Goal: Information Seeking & Learning: Learn about a topic

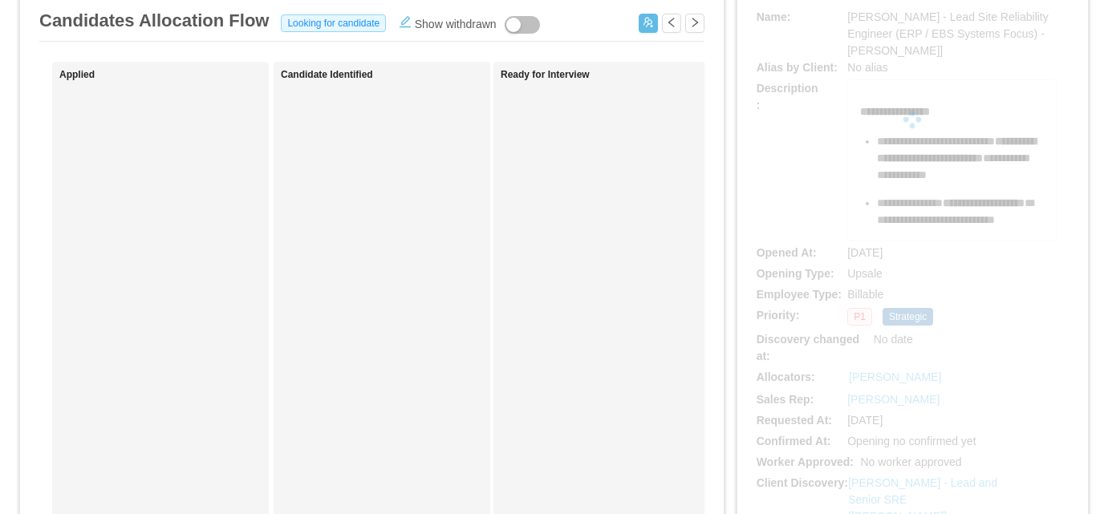
scroll to position [321, 0]
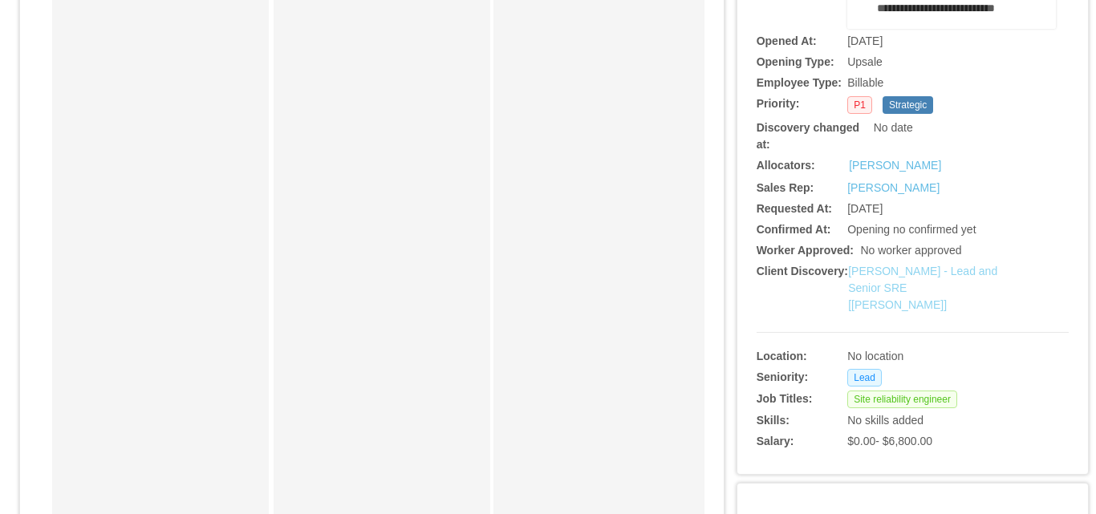
click at [887, 289] on link "[PERSON_NAME] - Lead and Senior SRE [[PERSON_NAME]]" at bounding box center [922, 288] width 149 height 47
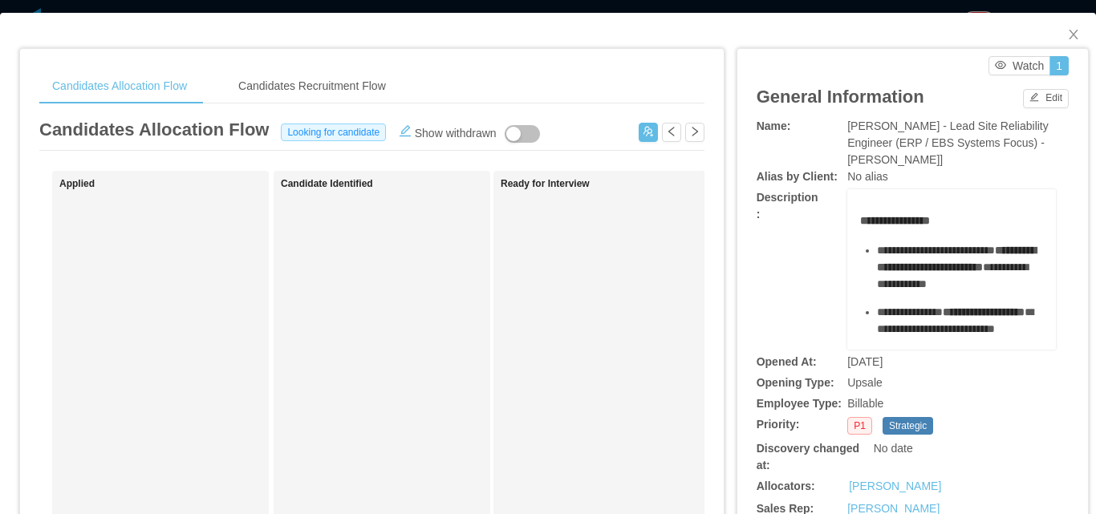
click at [847, 220] on div "**********" at bounding box center [951, 269] width 209 height 160
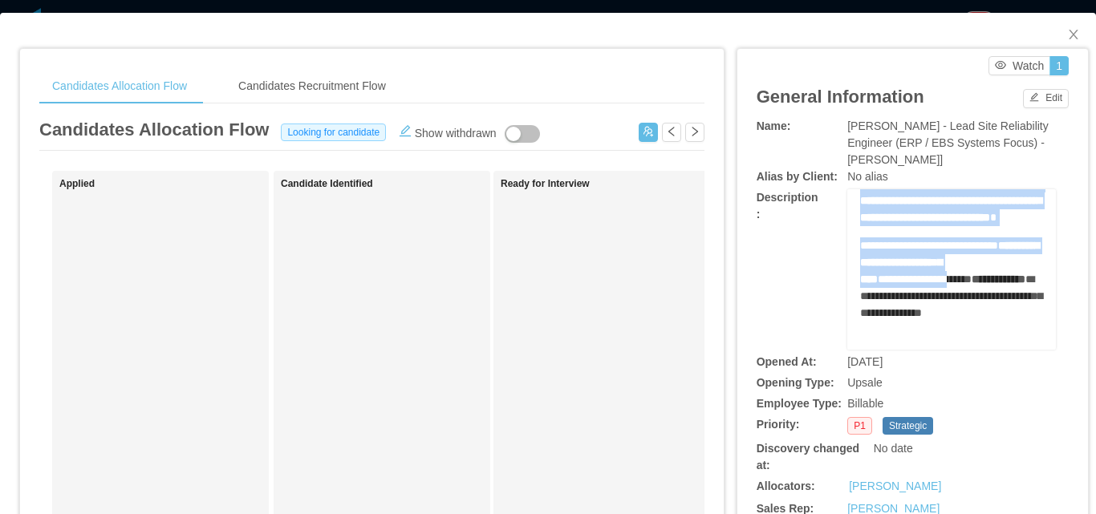
scroll to position [880, 0]
drag, startPoint x: 868, startPoint y: 243, endPoint x: 938, endPoint y: 235, distance: 70.3
copy div "**********"
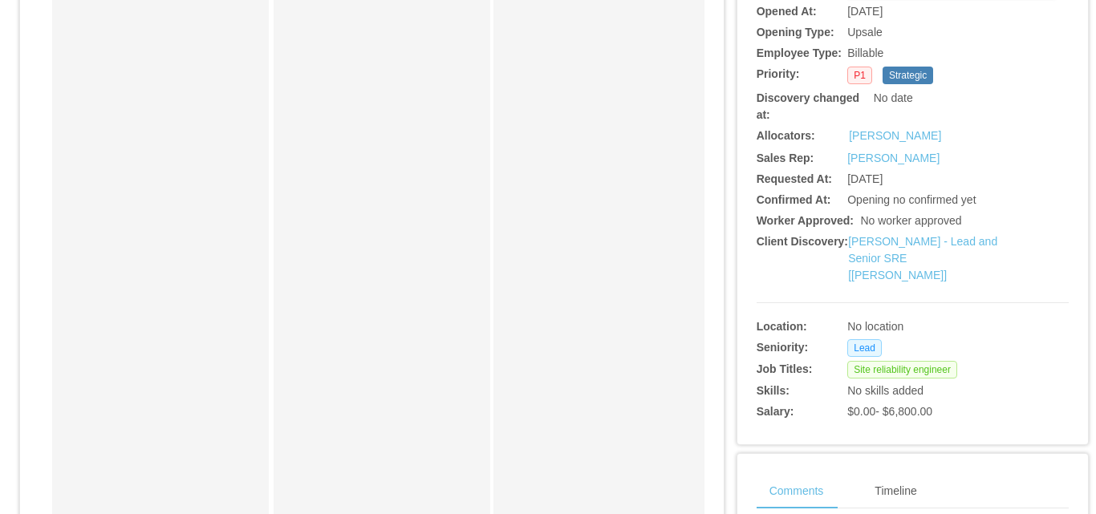
scroll to position [401, 0]
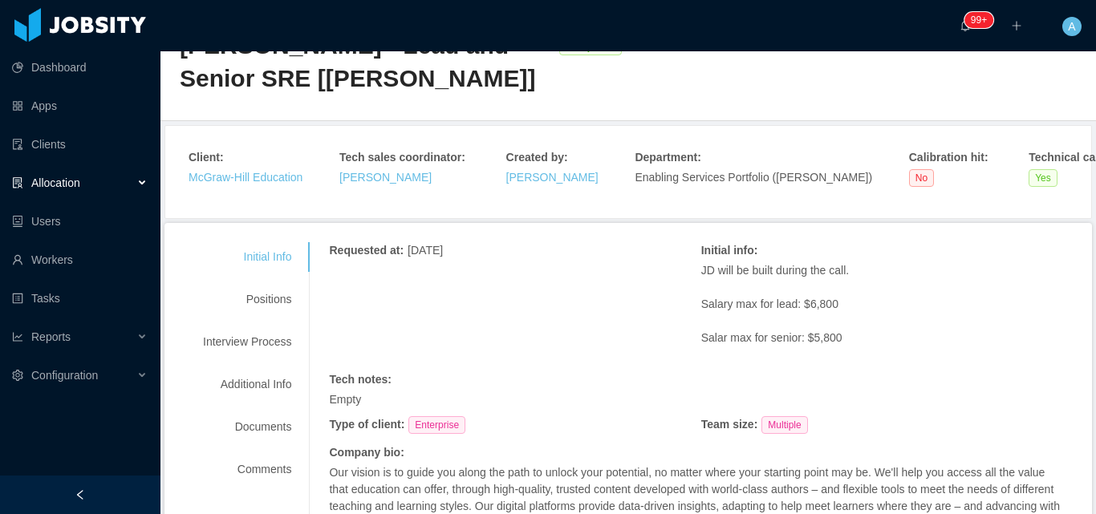
scroll to position [160, 0]
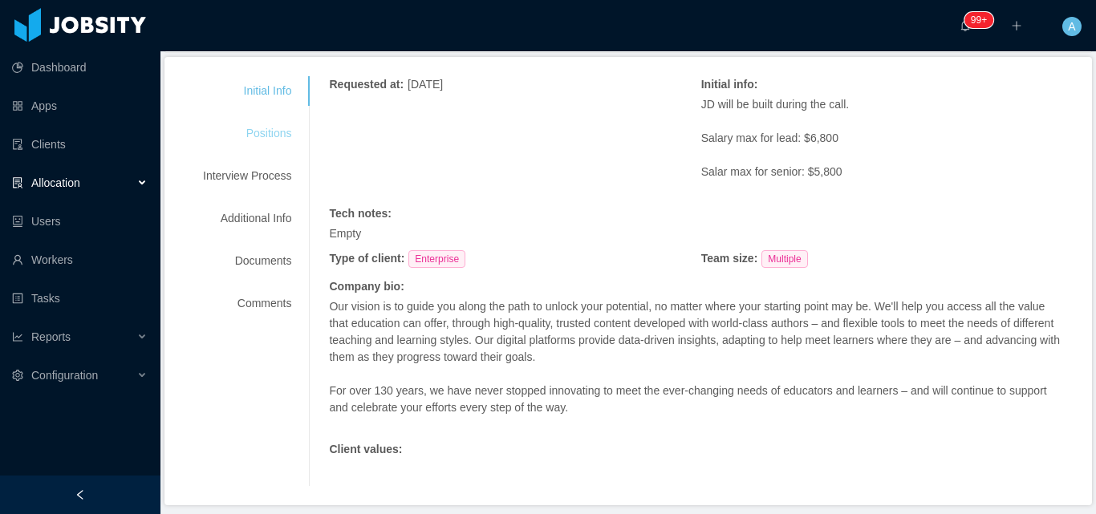
click at [271, 119] on div "Positions" at bounding box center [247, 134] width 127 height 30
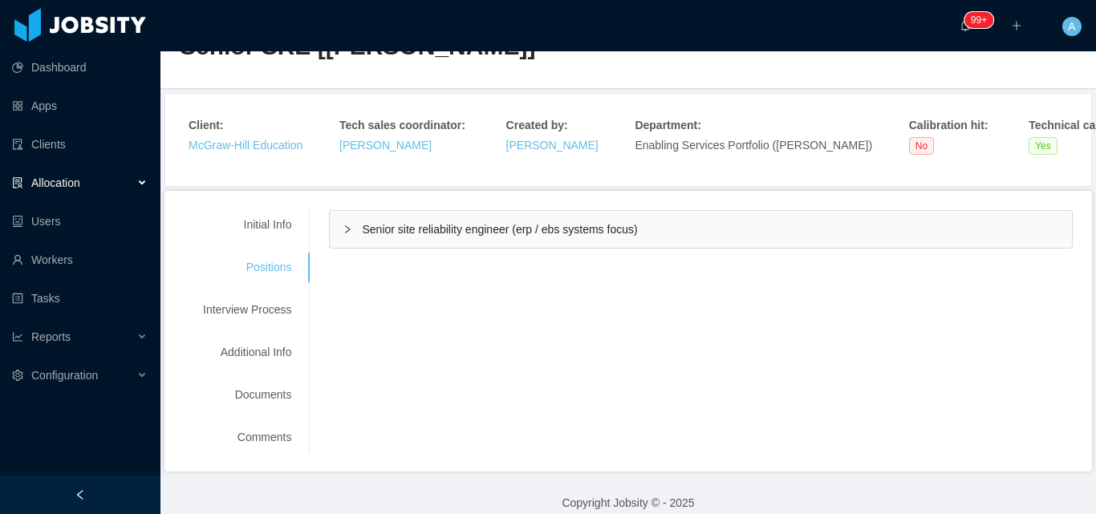
click at [504, 223] on span "Senior site reliability engineer (erp / ebs systems focus)" at bounding box center [499, 229] width 275 height 13
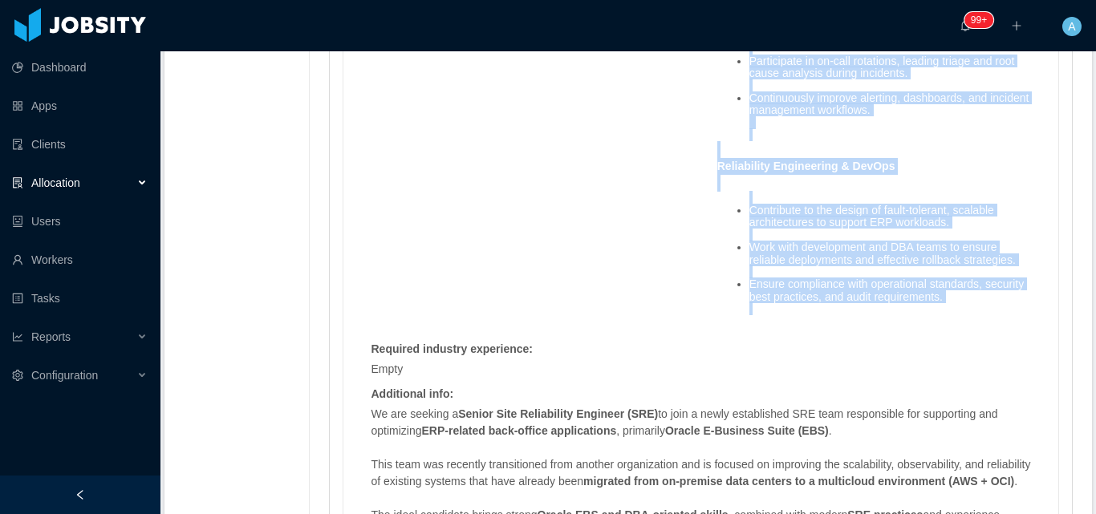
scroll to position [1952, 0]
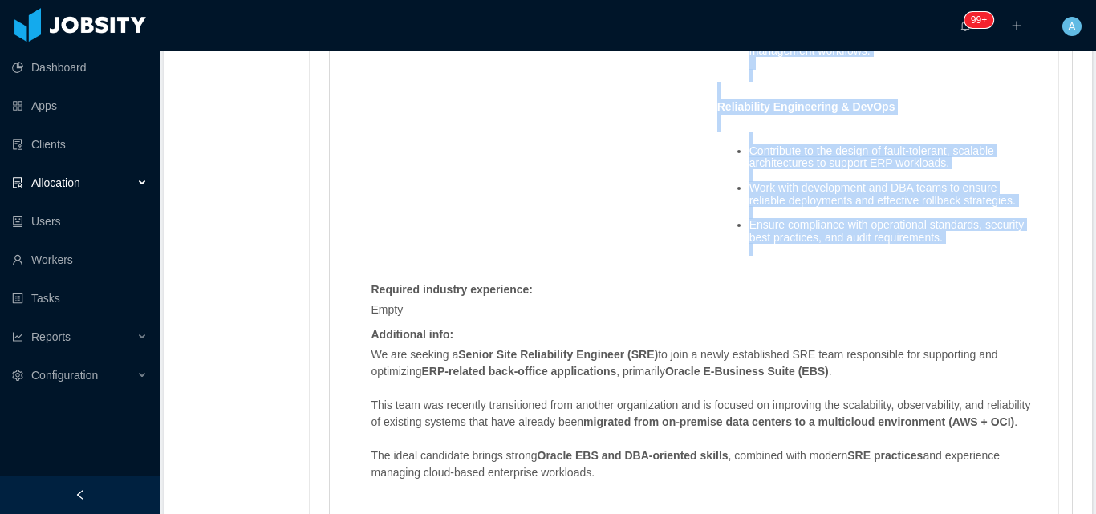
drag, startPoint x: 709, startPoint y: 270, endPoint x: 968, endPoint y: 263, distance: 260.1
copy div "Expected tasks : System Reliability & Operations Support and enhance ERP/Oracle…"
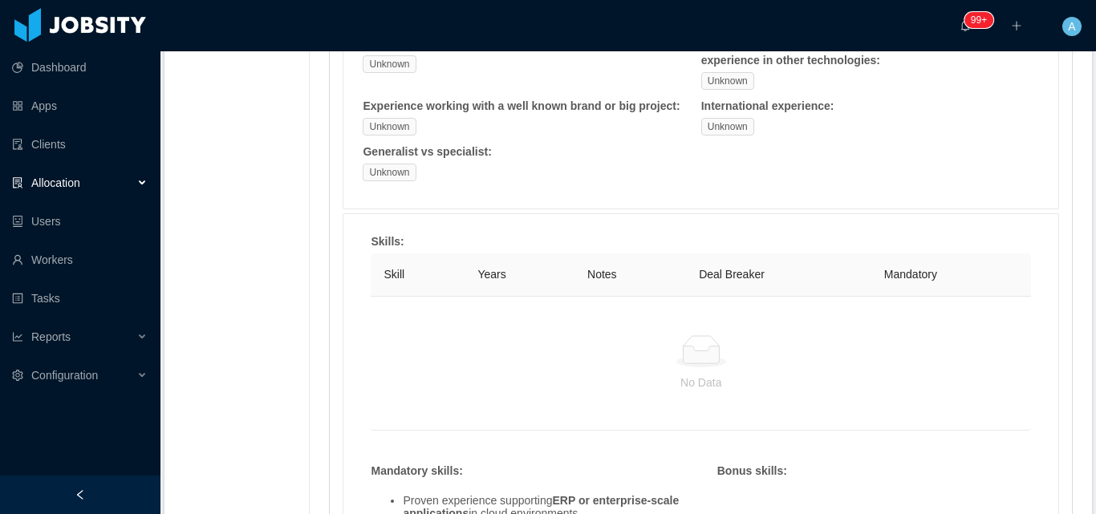
scroll to position [187, 0]
